Goal: Communication & Community: Answer question/provide support

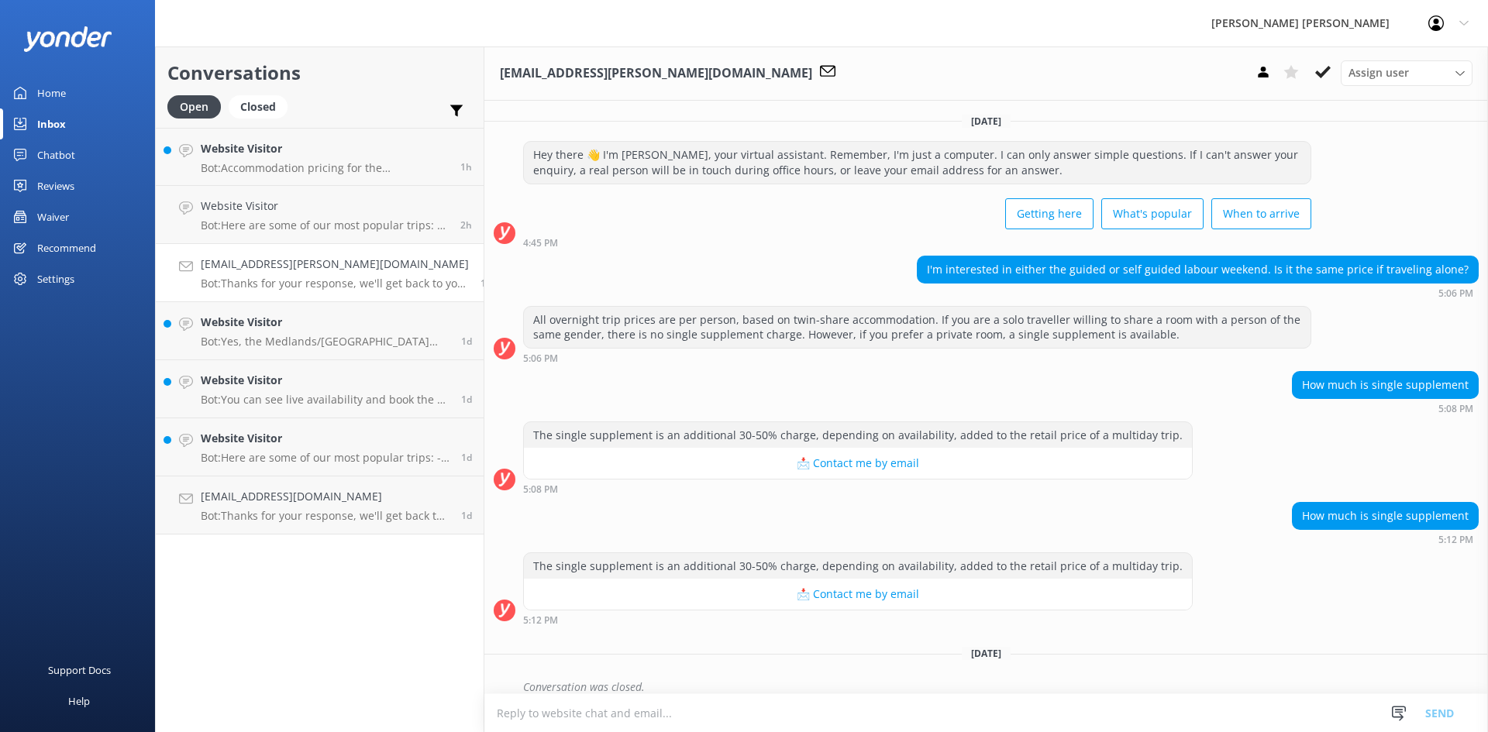
scroll to position [537, 0]
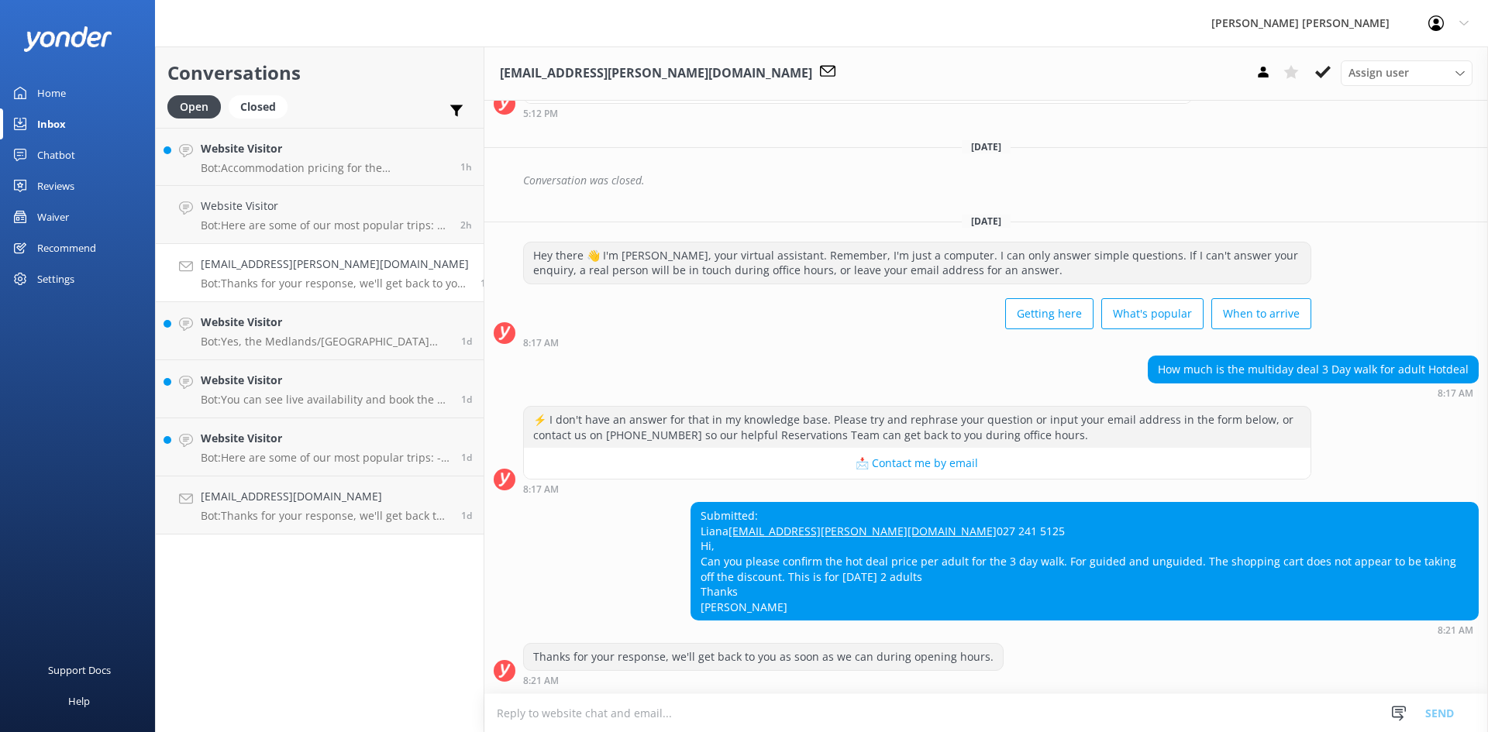
click at [899, 707] on textarea at bounding box center [985, 713] width 1003 height 38
click at [608, 710] on textarea "email sent to" at bounding box center [985, 712] width 1003 height 39
type textarea "email sent to client - [PERSON_NAME]"
click at [1439, 708] on button "Send" at bounding box center [1439, 712] width 58 height 39
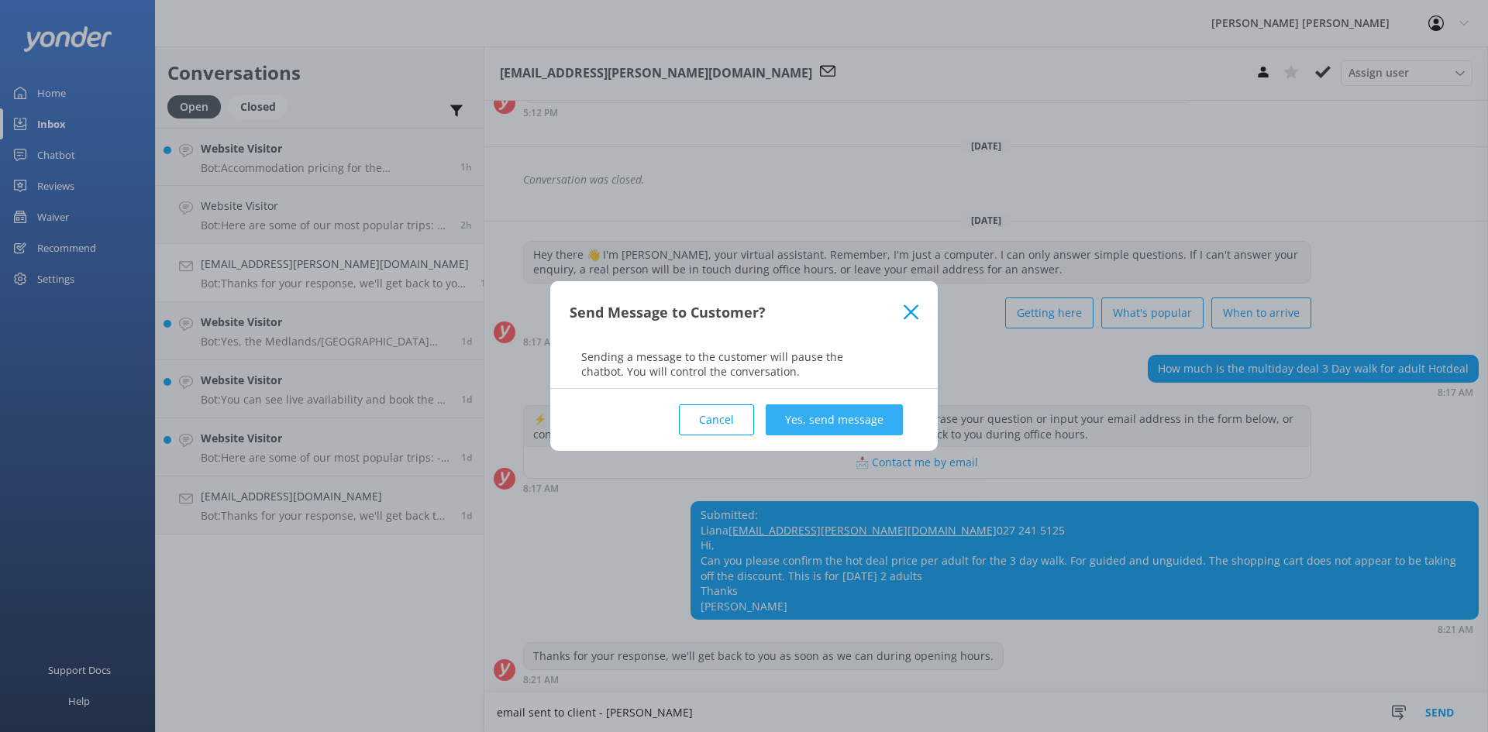
click at [814, 420] on button "Yes, send message" at bounding box center [833, 419] width 137 height 31
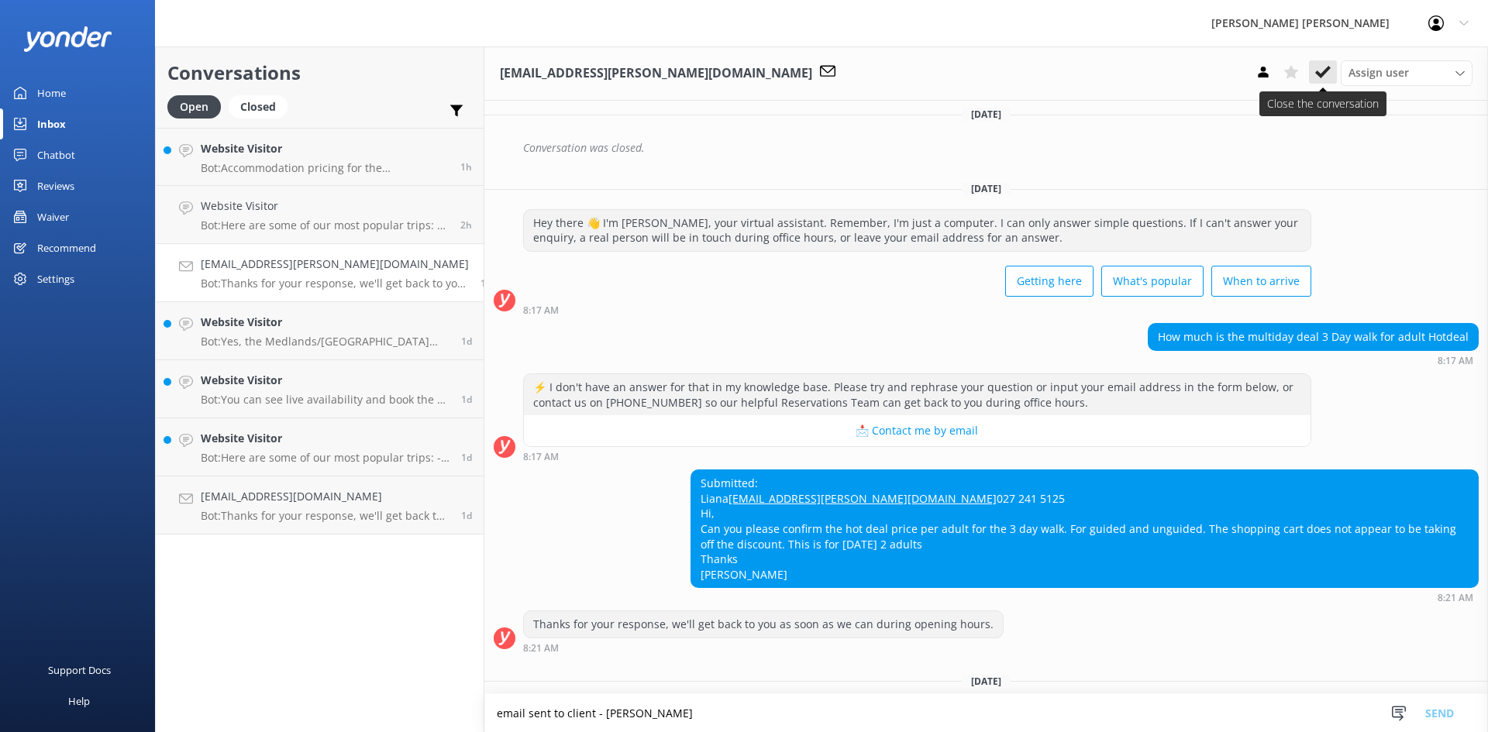
scroll to position [666, 0]
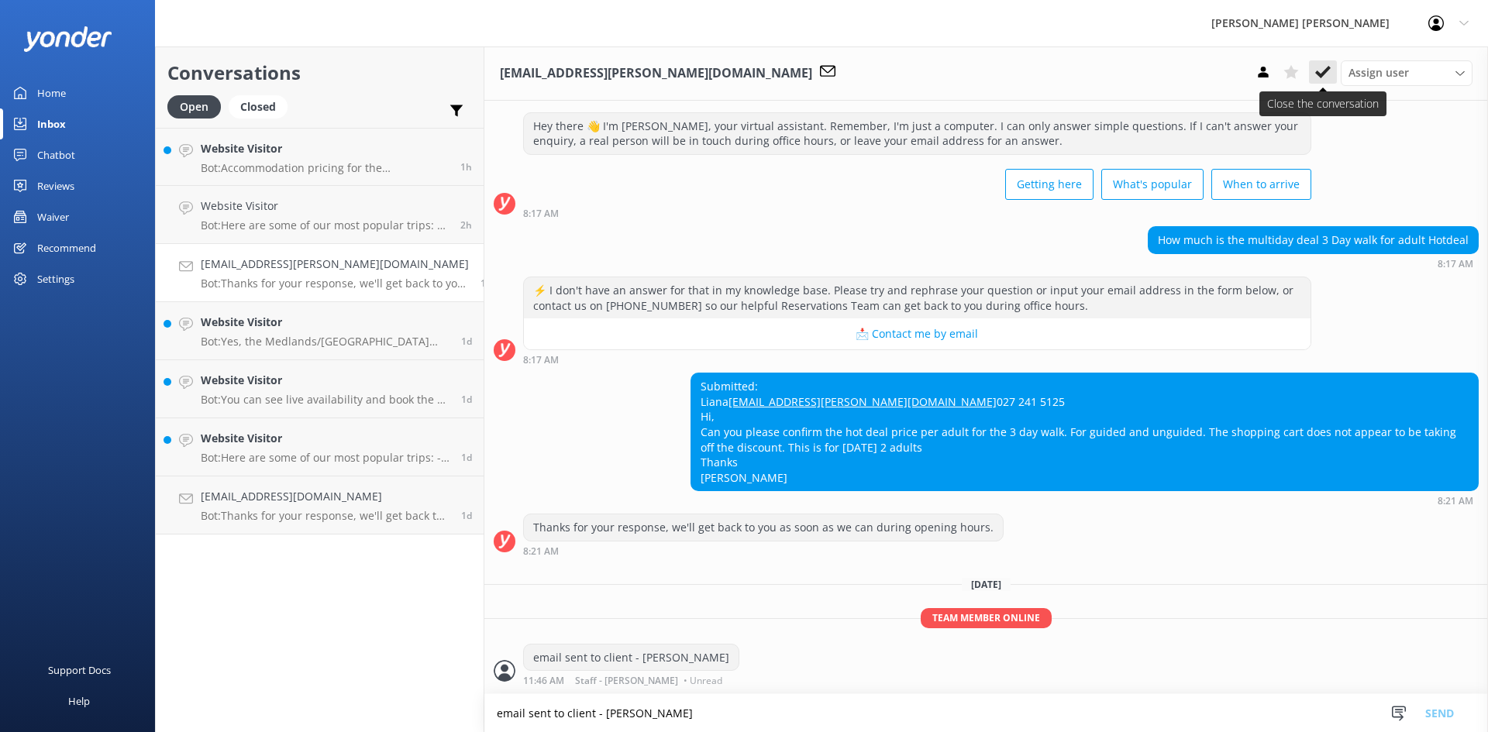
click at [1316, 70] on icon at bounding box center [1322, 71] width 15 height 15
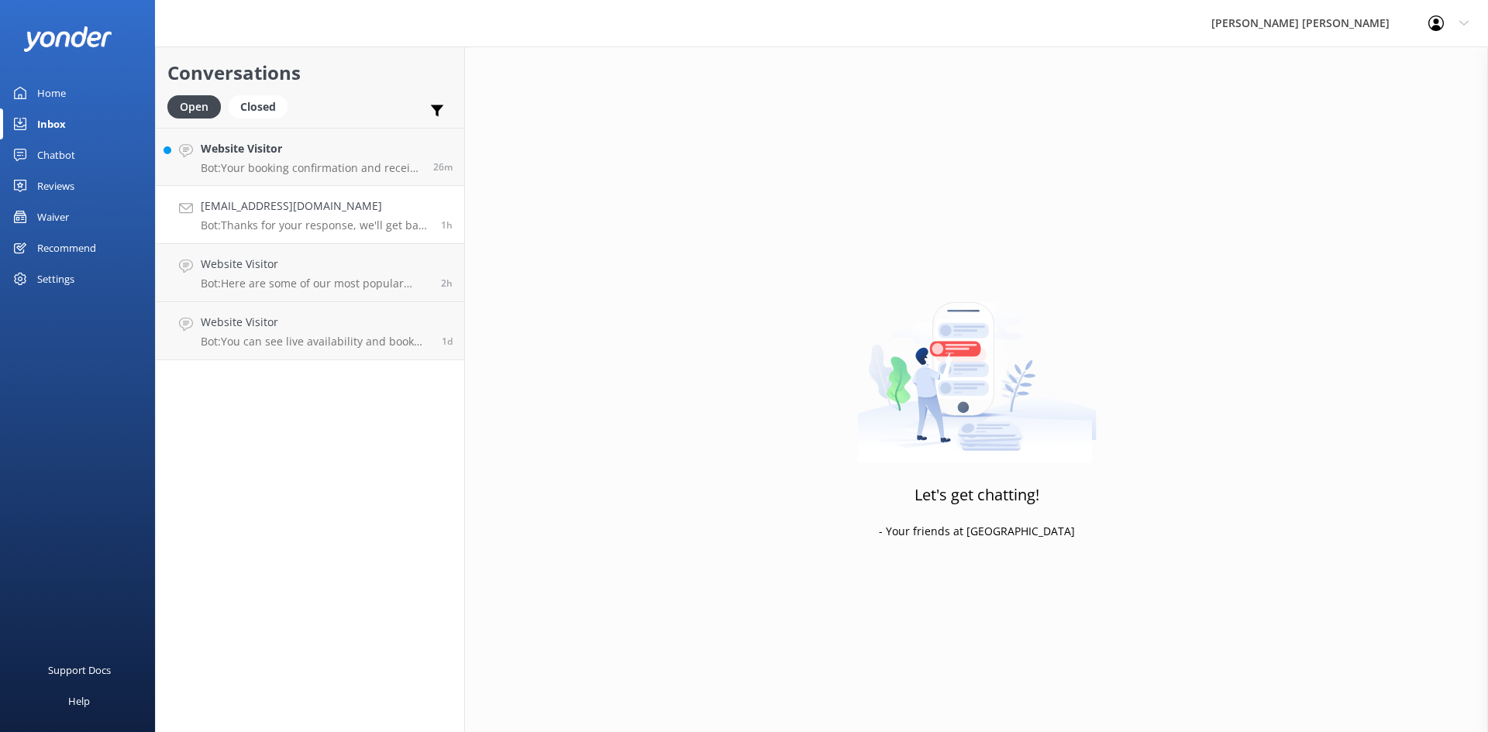
click at [314, 204] on h4 "[EMAIL_ADDRESS][DOMAIN_NAME]" at bounding box center [315, 206] width 229 height 17
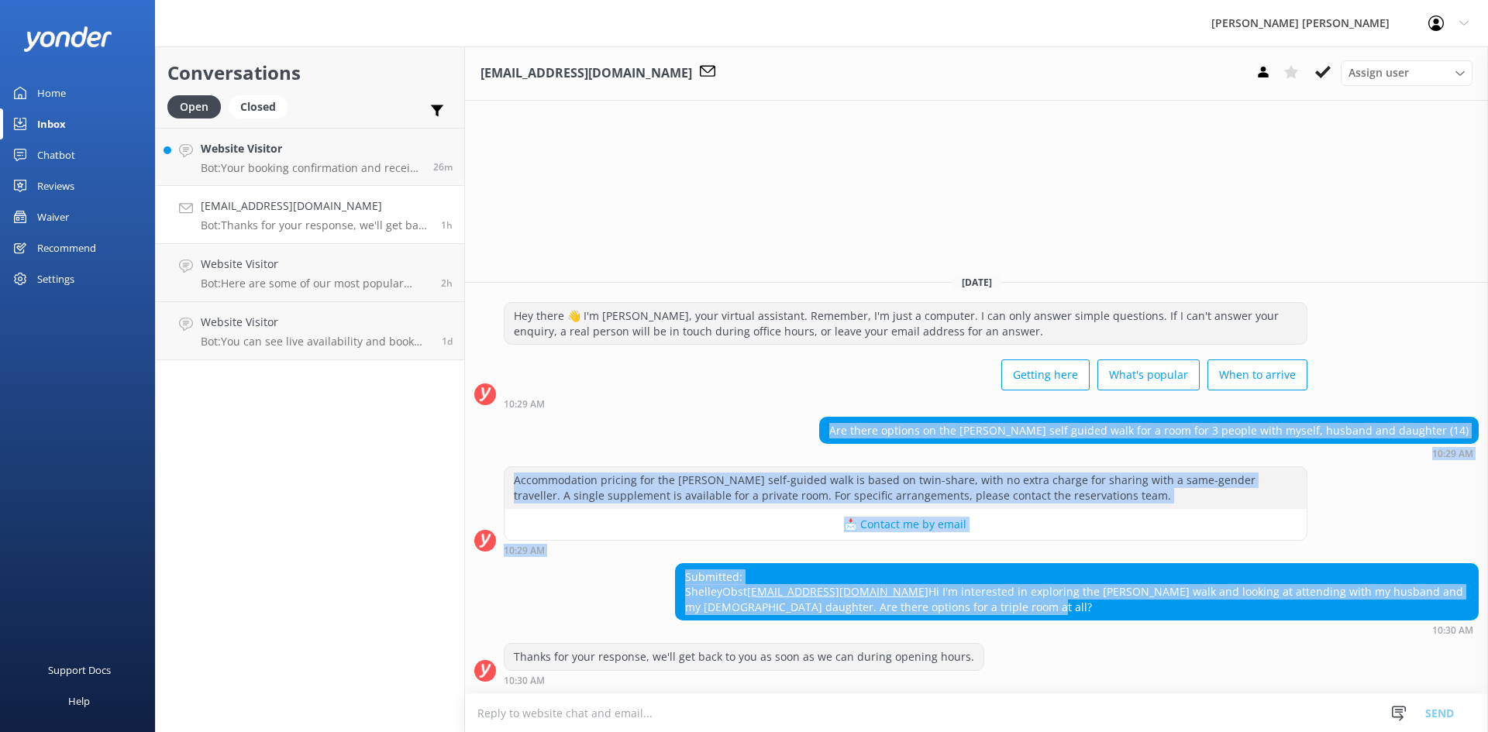
drag, startPoint x: 804, startPoint y: 616, endPoint x: 710, endPoint y: 387, distance: 247.8
click at [710, 387] on div "[DATE] Hey there 👋 I'm [PERSON_NAME], your virtual assistant. Remember, I'm jus…" at bounding box center [976, 478] width 1023 height 432
copy div "Are there options on the [PERSON_NAME] self guided walk for a room for 3 people…"
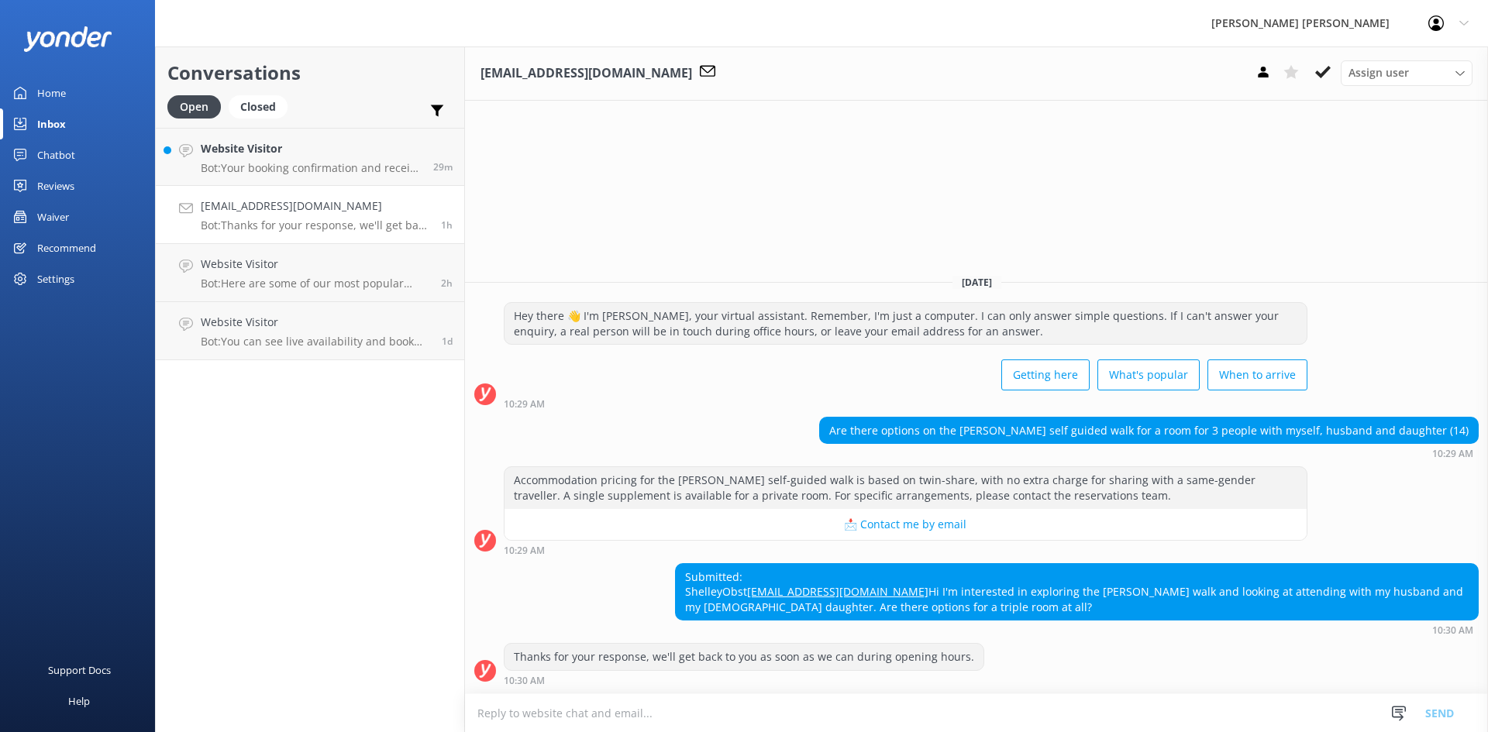
click at [790, 710] on textarea at bounding box center [976, 713] width 1023 height 38
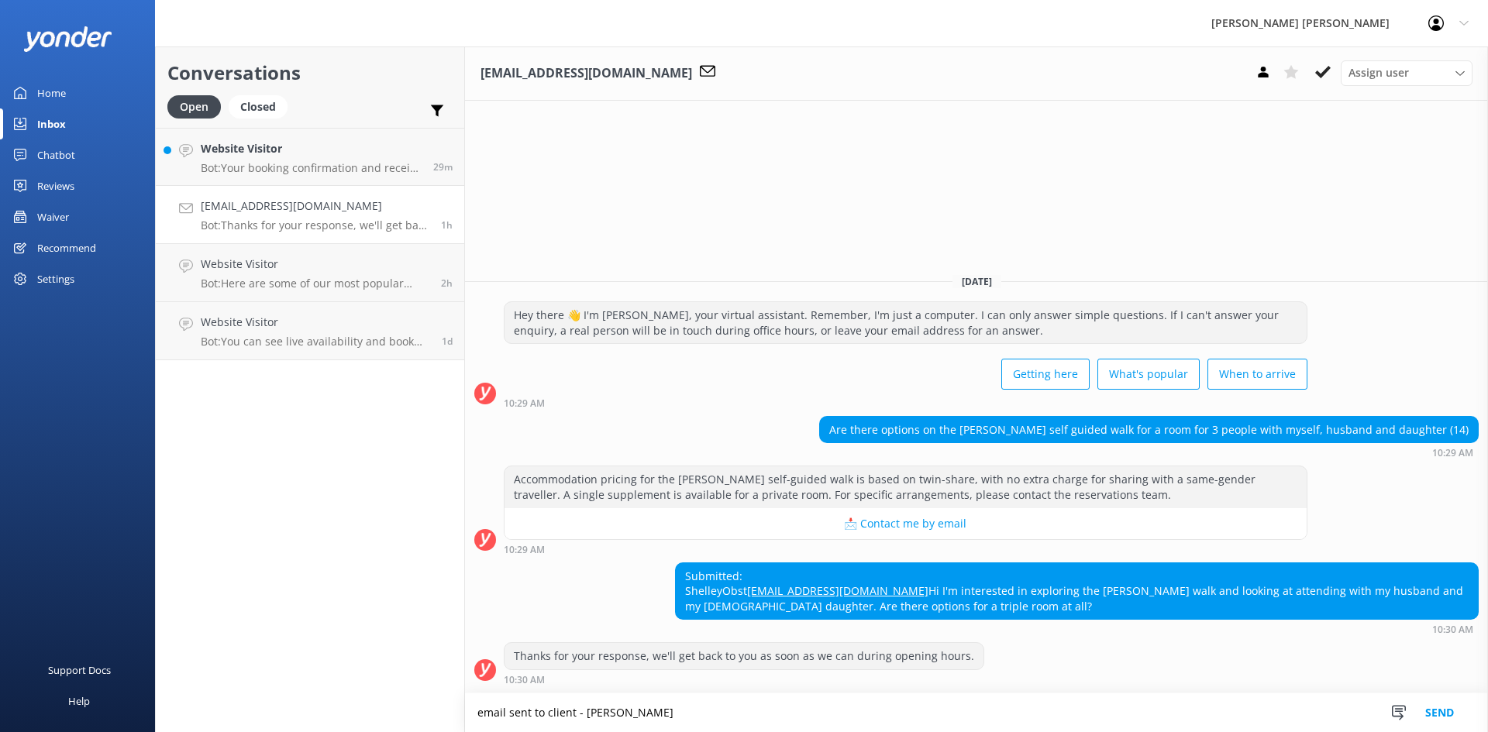
type textarea "email sent to client - [PERSON_NAME]"
click at [1447, 707] on button "Send" at bounding box center [1439, 712] width 58 height 39
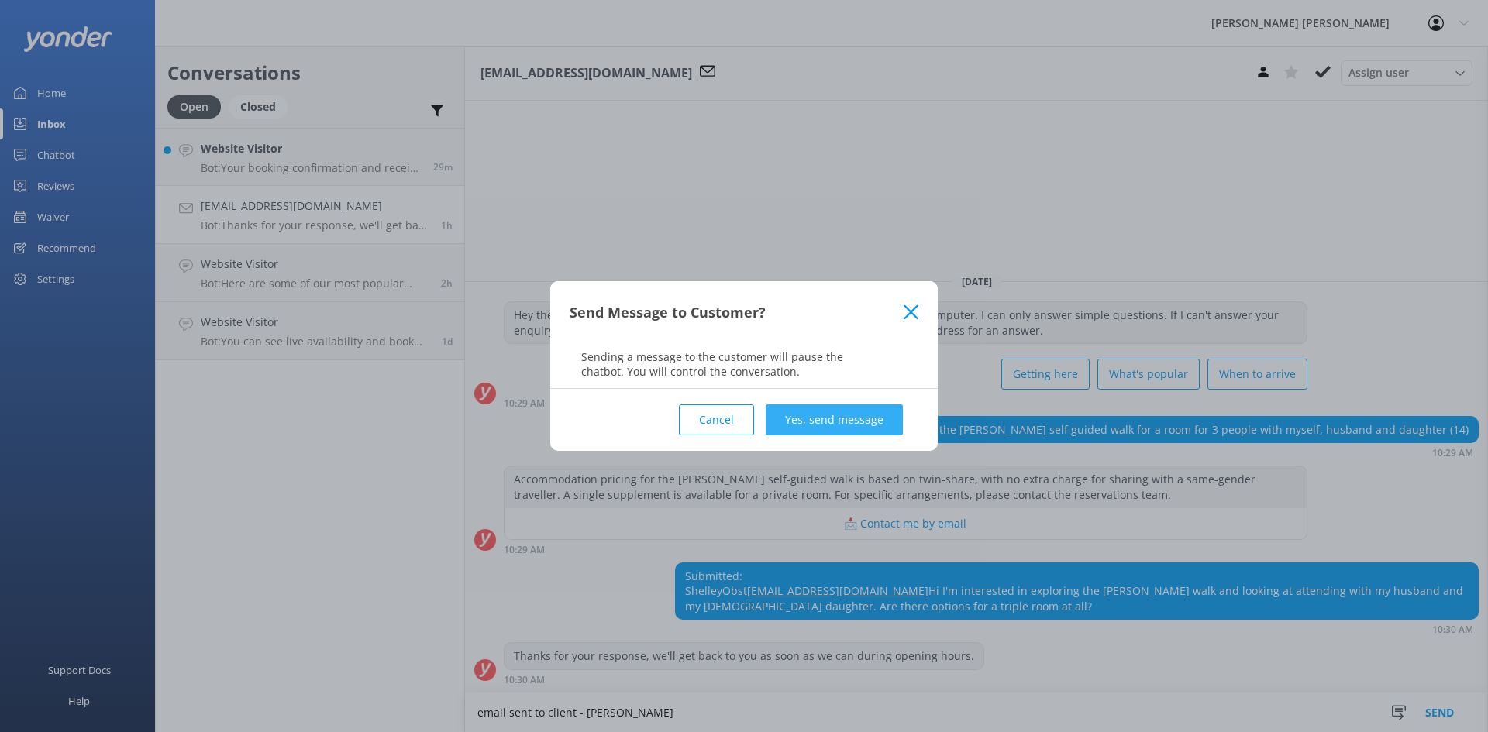
click at [876, 422] on button "Yes, send message" at bounding box center [833, 419] width 137 height 31
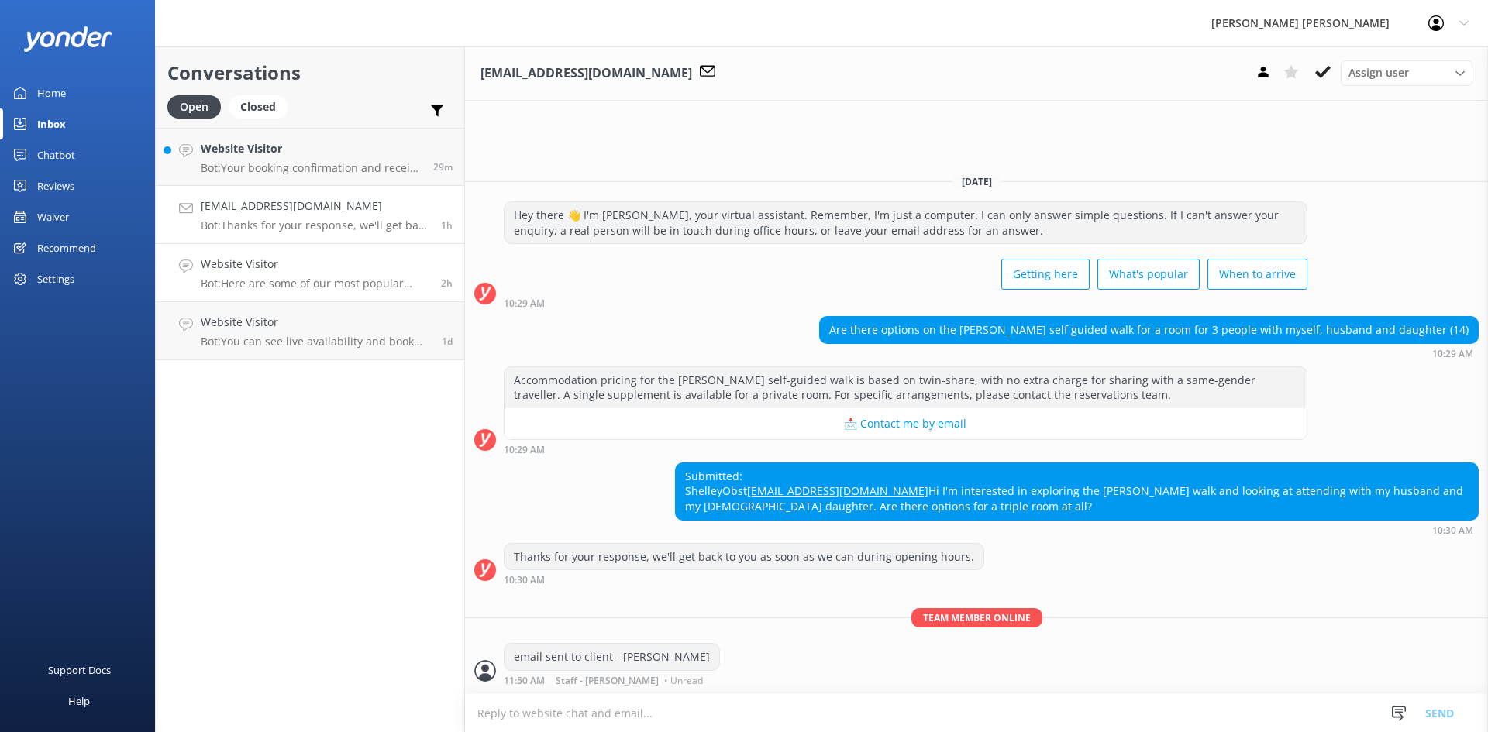
click at [340, 258] on h4 "Website Visitor" at bounding box center [315, 264] width 229 height 17
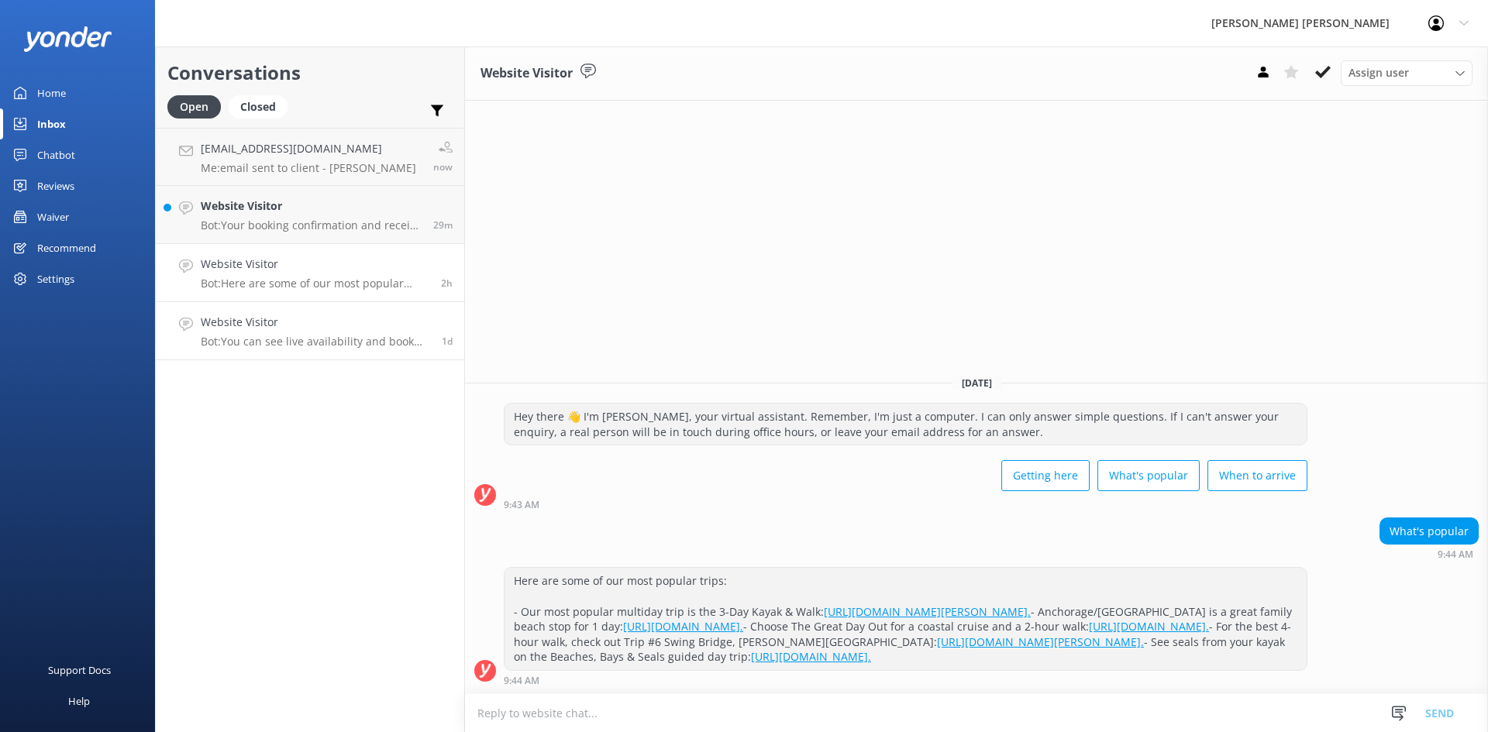
click at [345, 306] on link "Website Visitor Bot: You can see live availability and book the 5 Day Guided Wa…" at bounding box center [310, 331] width 308 height 58
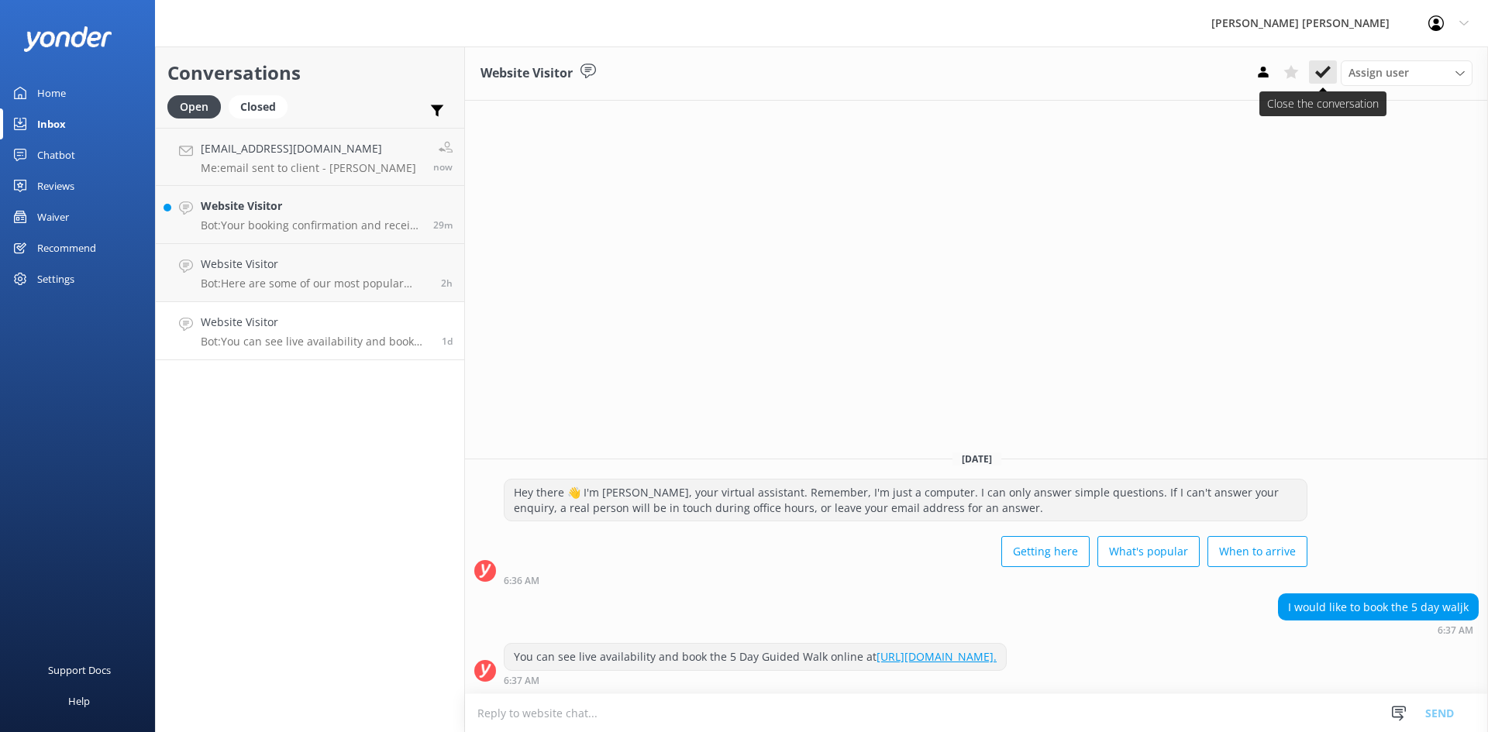
click at [1330, 77] on icon at bounding box center [1322, 71] width 15 height 15
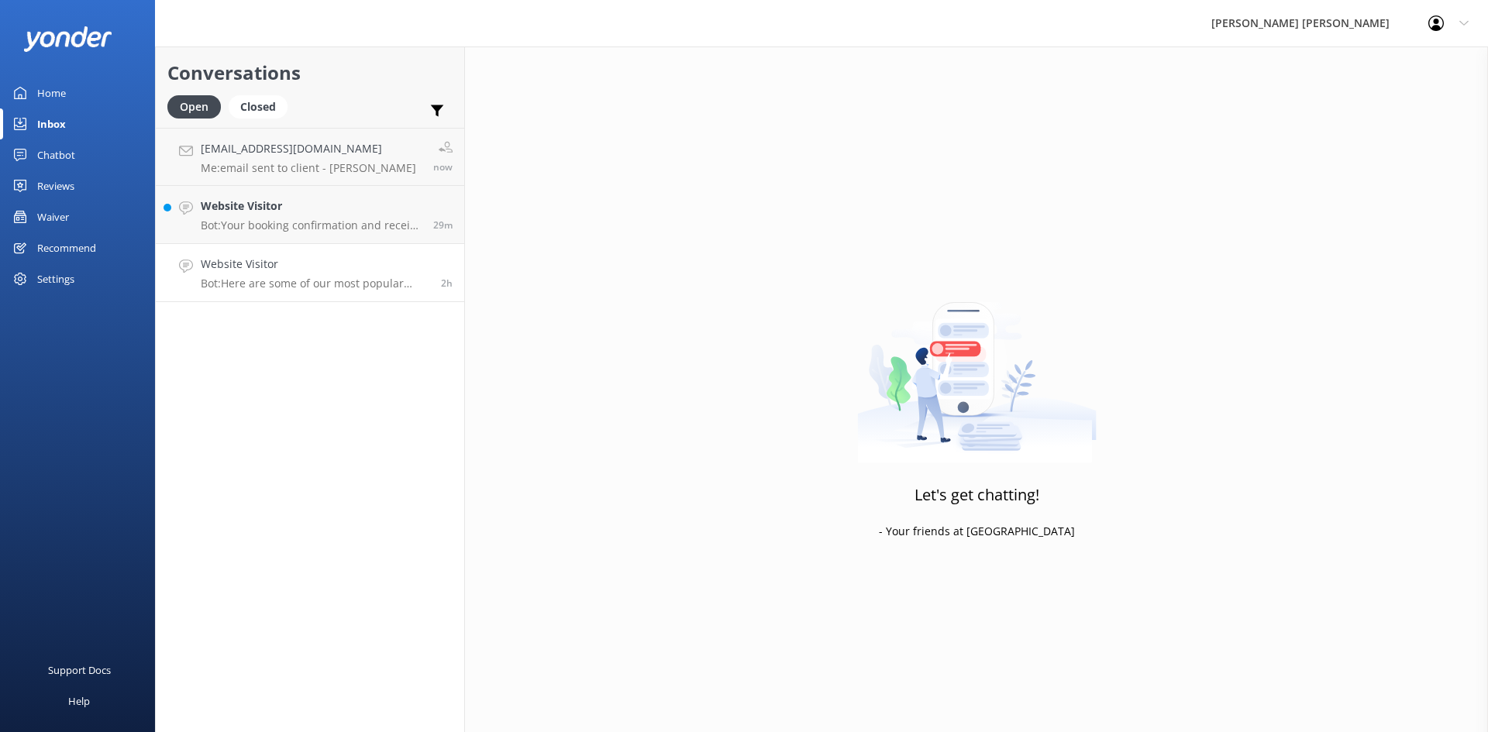
click at [327, 267] on h4 "Website Visitor" at bounding box center [315, 264] width 229 height 17
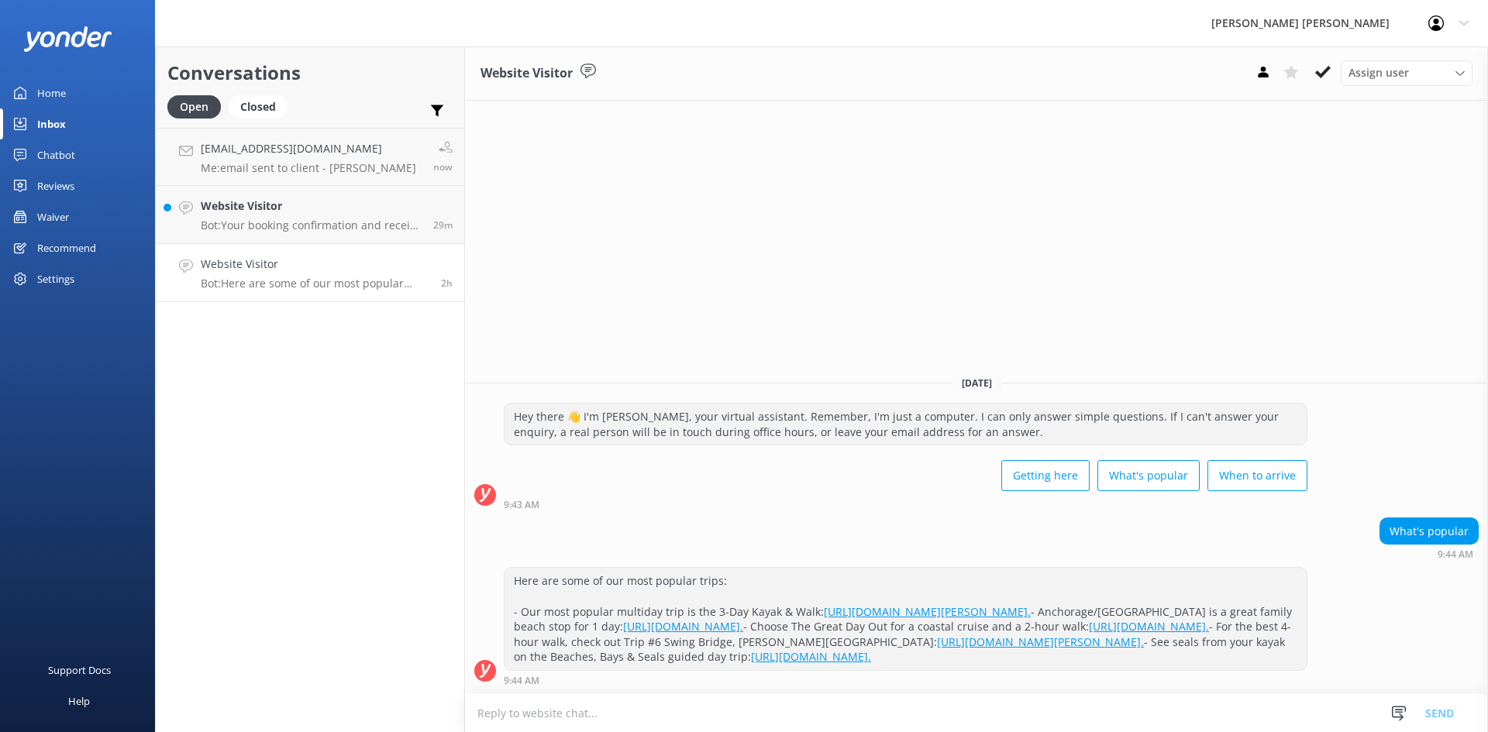
click at [911, 710] on textarea at bounding box center [976, 713] width 1023 height 38
type textarea "Kia ora, if you leave your email address and your preferred travel dates we can…"
click at [1429, 712] on button "Send" at bounding box center [1439, 712] width 58 height 39
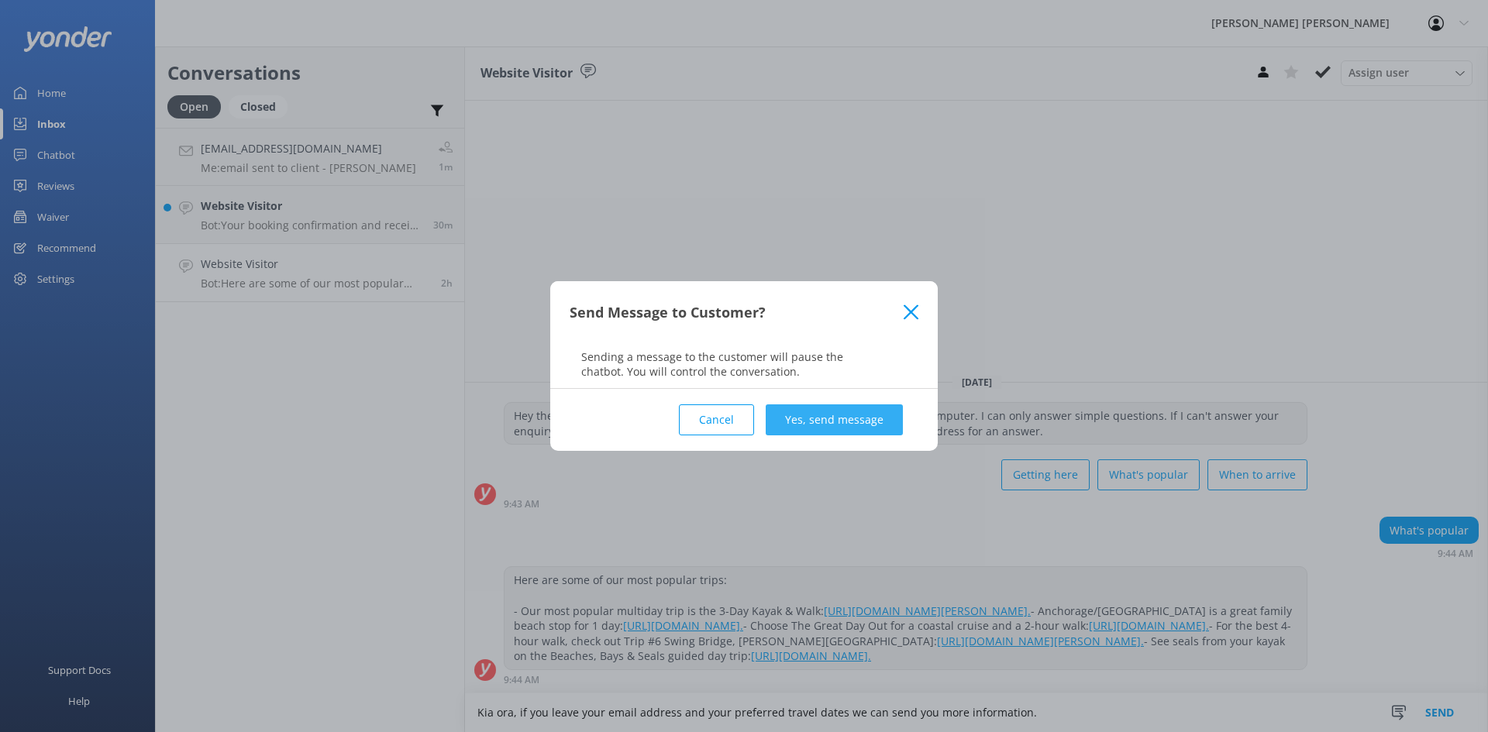
click at [857, 421] on button "Yes, send message" at bounding box center [833, 419] width 137 height 31
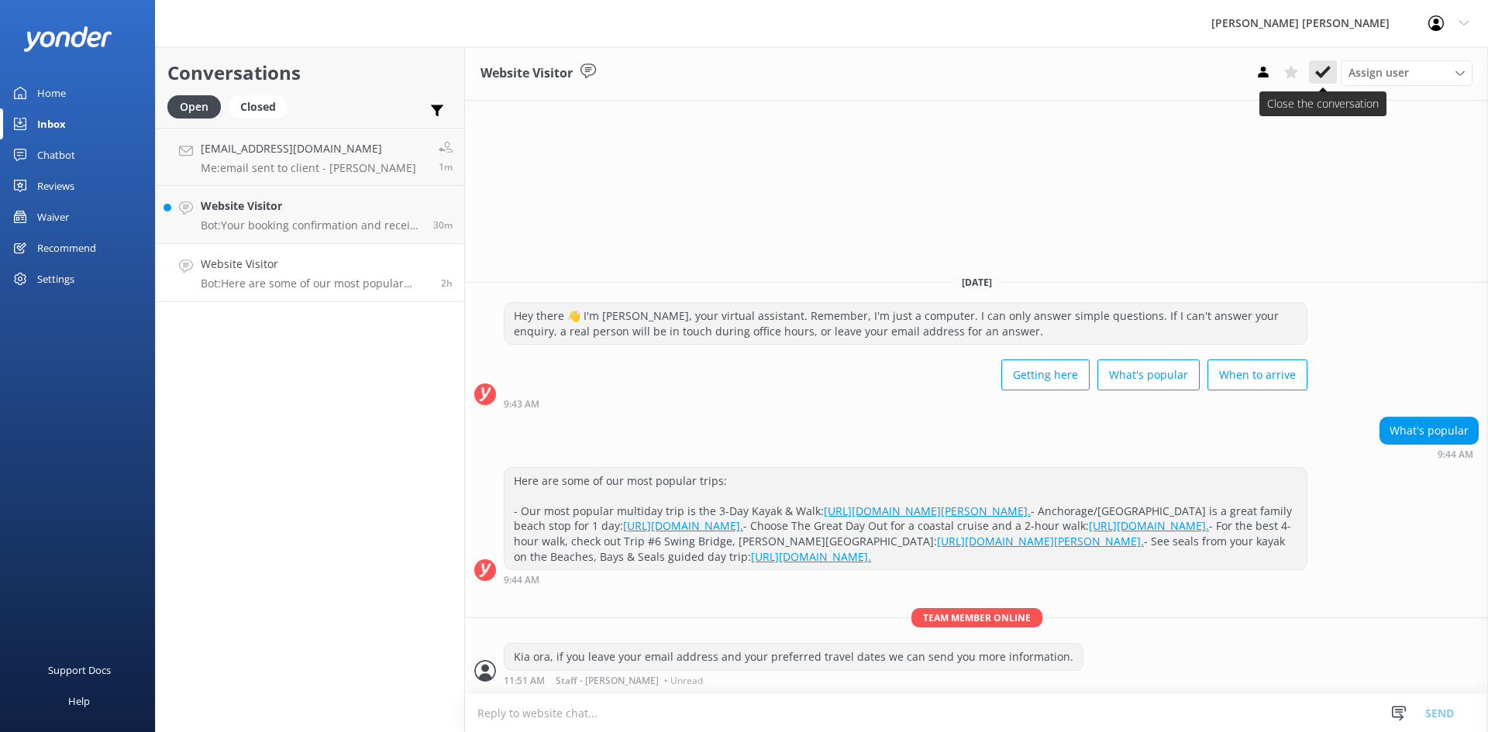
click at [1319, 69] on icon at bounding box center [1322, 71] width 15 height 15
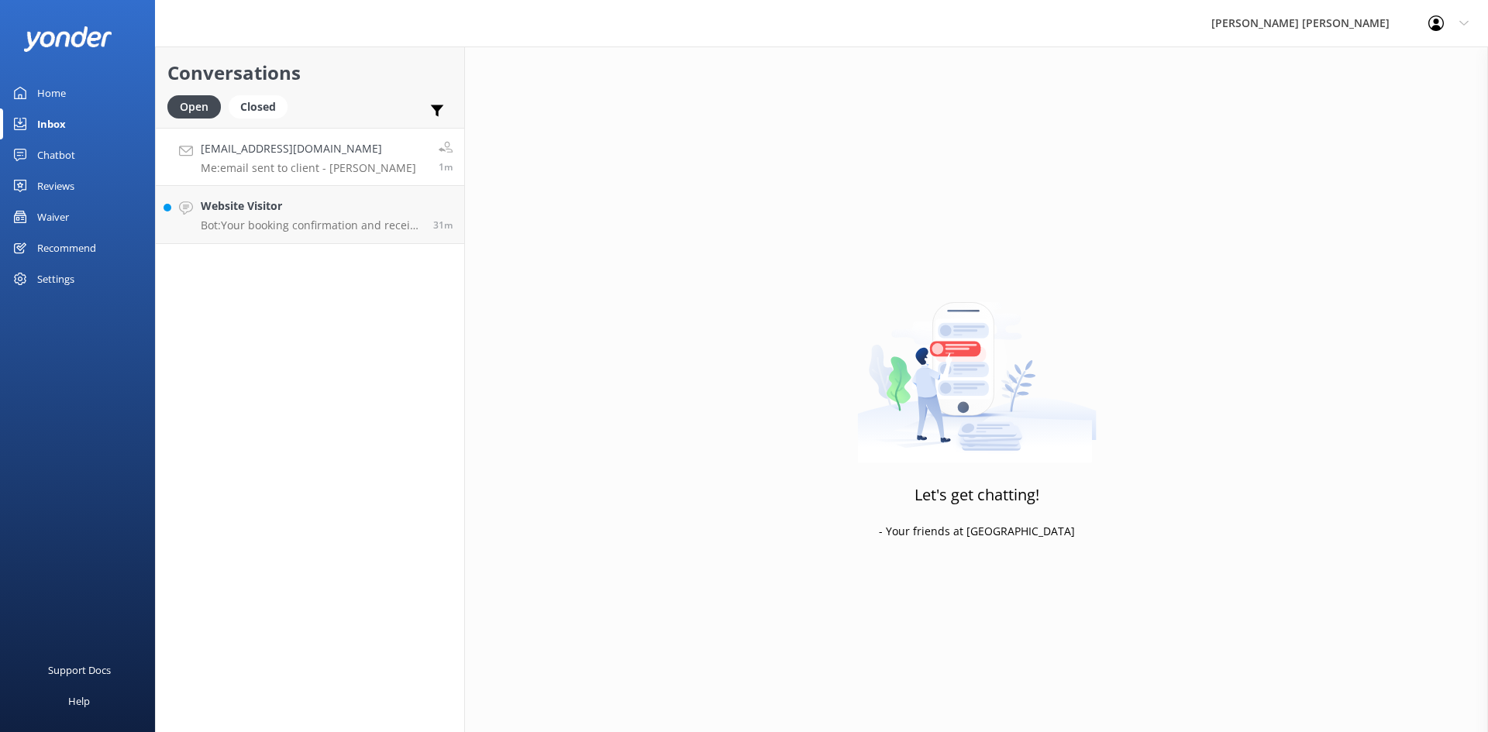
click at [300, 170] on p "Me: email sent to client - [PERSON_NAME]" at bounding box center [308, 168] width 215 height 14
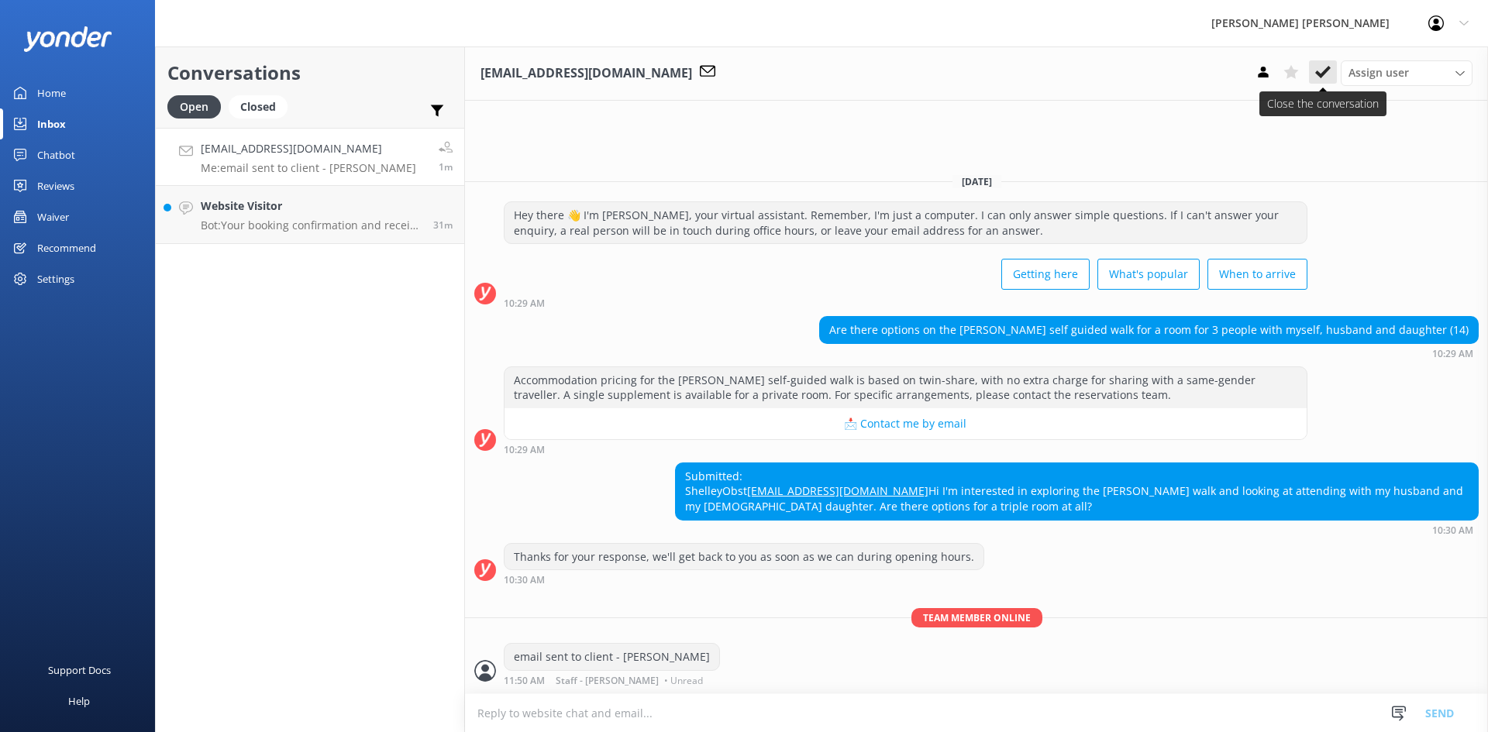
click at [1333, 74] on button at bounding box center [1323, 71] width 28 height 23
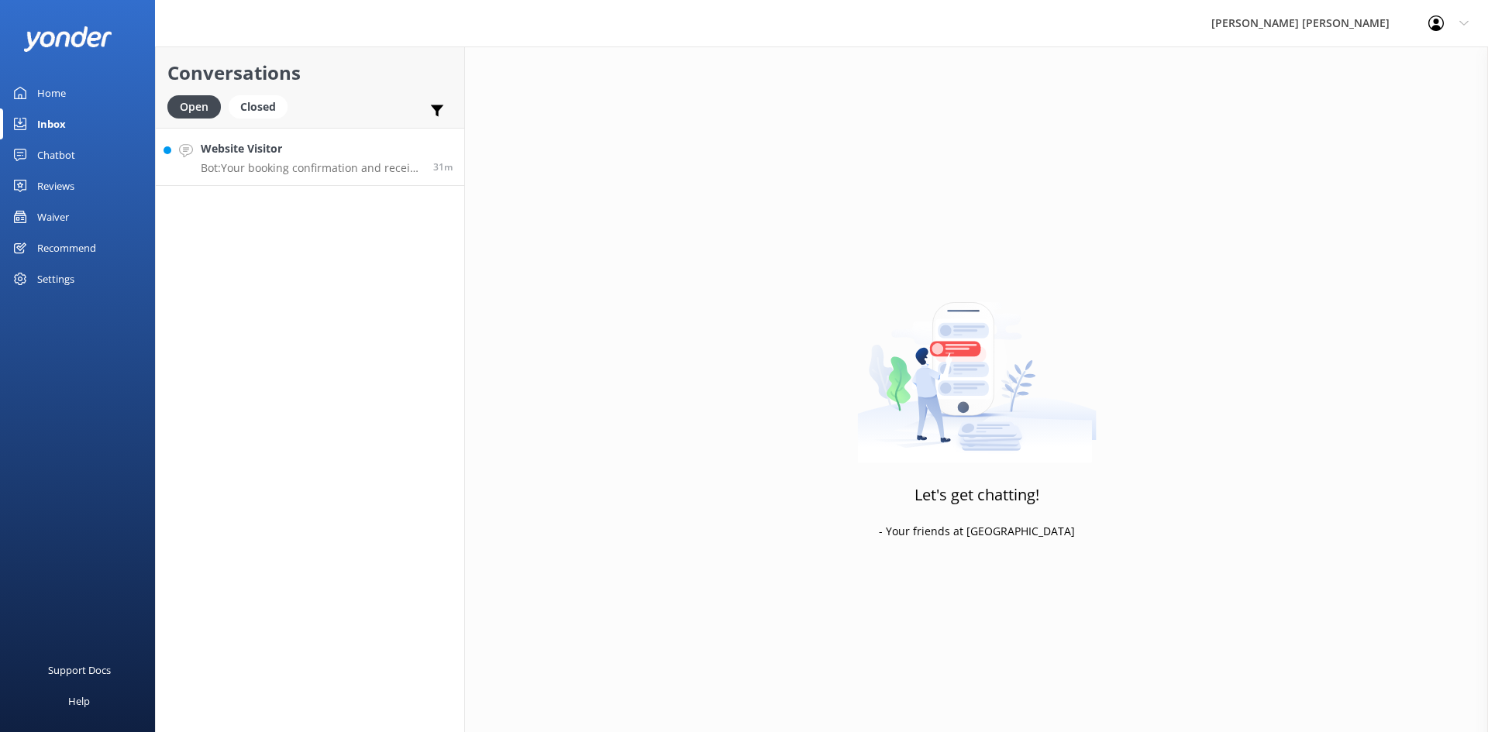
click at [301, 153] on h4 "Website Visitor" at bounding box center [311, 148] width 221 height 17
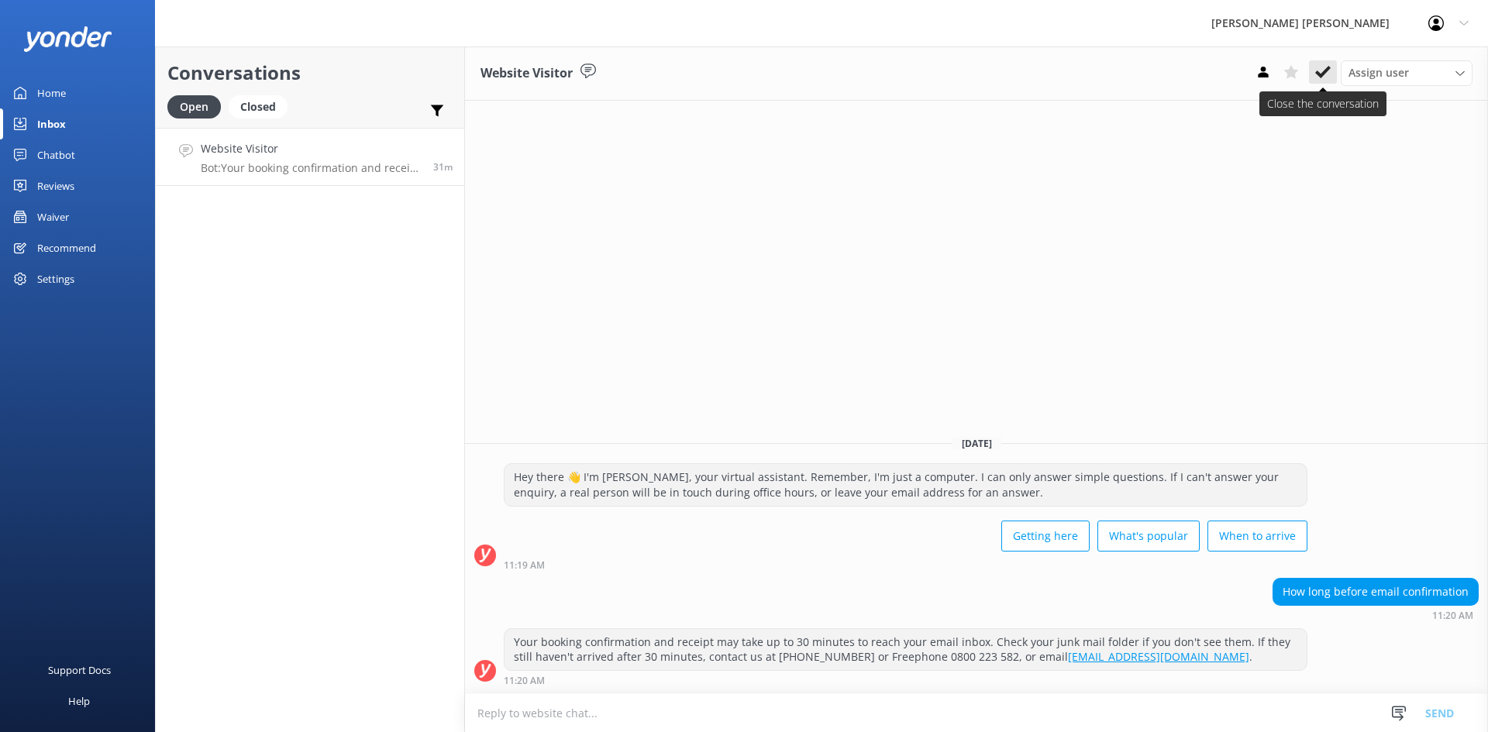
click at [1323, 74] on use at bounding box center [1322, 72] width 15 height 12
